Goal: Information Seeking & Learning: Understand process/instructions

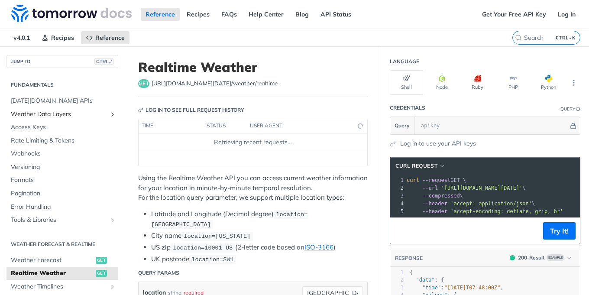
click at [82, 112] on span "Weather Data Layers" at bounding box center [59, 114] width 96 height 9
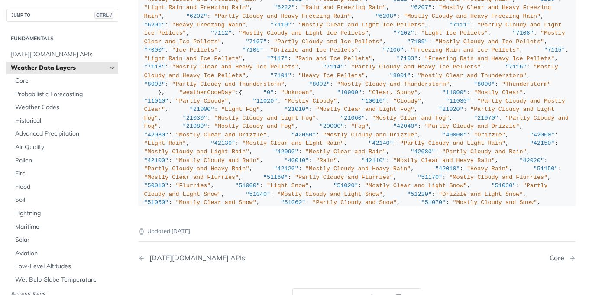
scroll to position [1022, 0]
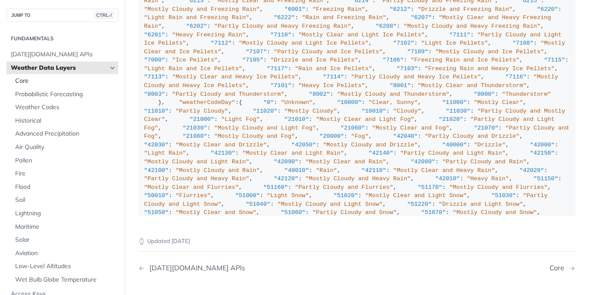
click at [45, 84] on span "Core" at bounding box center [65, 81] width 101 height 9
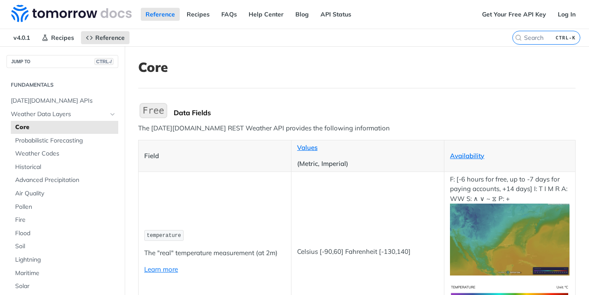
scroll to position [208, 0]
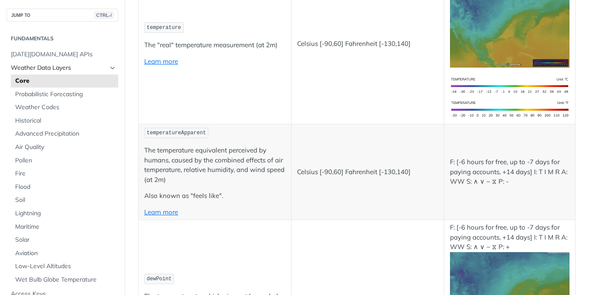
click at [66, 67] on span "Weather Data Layers" at bounding box center [59, 68] width 96 height 9
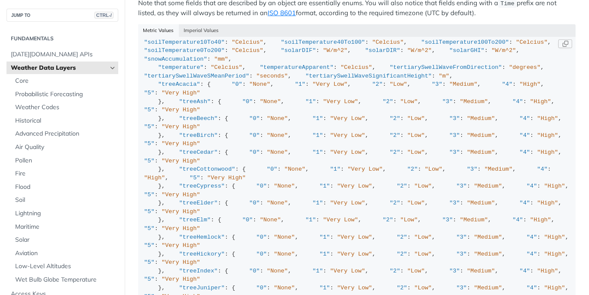
scroll to position [364, 0]
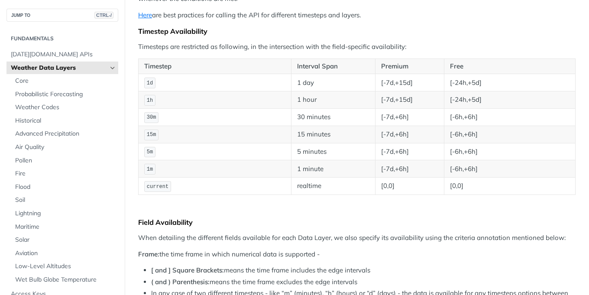
scroll to position [86, 0]
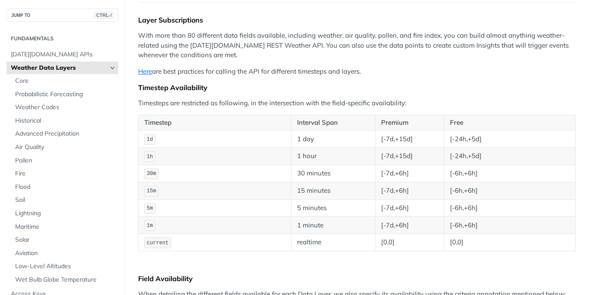
click at [465, 161] on td "[-24h,+5d]" at bounding box center [509, 156] width 131 height 17
click at [432, 193] on td "[-7d,+6h]" at bounding box center [409, 190] width 69 height 17
click at [150, 159] on span "1h" at bounding box center [150, 157] width 6 height 6
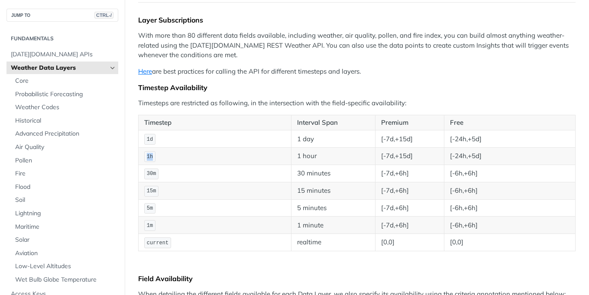
click at [150, 159] on span "1h" at bounding box center [150, 157] width 6 height 6
click at [406, 152] on td "[-7d,+15d]" at bounding box center [409, 156] width 69 height 17
click at [405, 152] on td "[-7d,+15d]" at bounding box center [409, 156] width 69 height 17
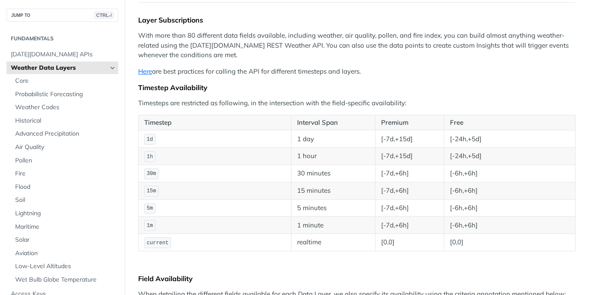
click at [481, 156] on td "[-24h,+5d]" at bounding box center [509, 156] width 131 height 17
click at [463, 177] on td "[-6h,+6h]" at bounding box center [509, 173] width 131 height 17
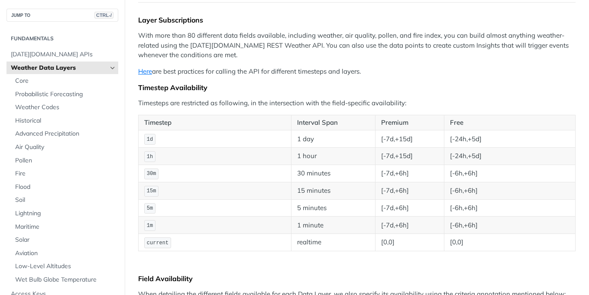
click at [461, 196] on td "[-6h,+6h]" at bounding box center [509, 190] width 131 height 17
click at [465, 215] on td "[-6h,+6h]" at bounding box center [509, 207] width 131 height 17
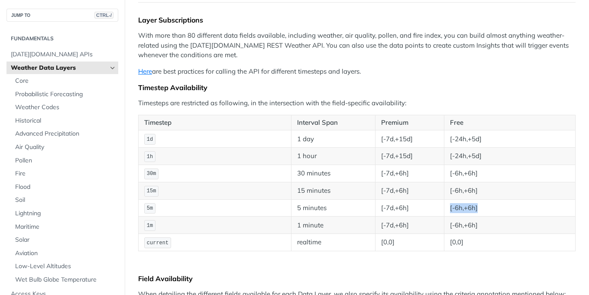
click at [465, 215] on td "[-6h,+6h]" at bounding box center [509, 207] width 131 height 17
click at [464, 235] on td "[0,0]" at bounding box center [509, 242] width 131 height 17
click at [462, 230] on td "[-6h,+6h]" at bounding box center [509, 225] width 131 height 17
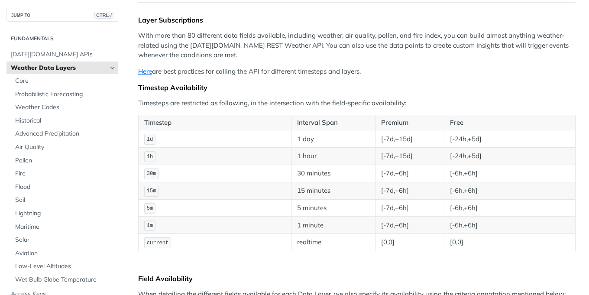
click at [453, 228] on td "[-6h,+6h]" at bounding box center [509, 225] width 131 height 17
click at [452, 230] on td "[-6h,+6h]" at bounding box center [509, 225] width 131 height 17
click at [455, 246] on td "[0,0]" at bounding box center [509, 242] width 131 height 17
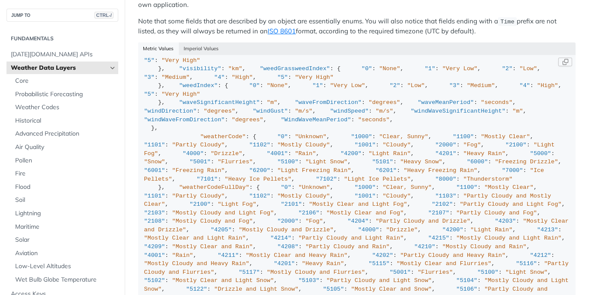
scroll to position [580, 0]
